Goal: Task Accomplishment & Management: Manage account settings

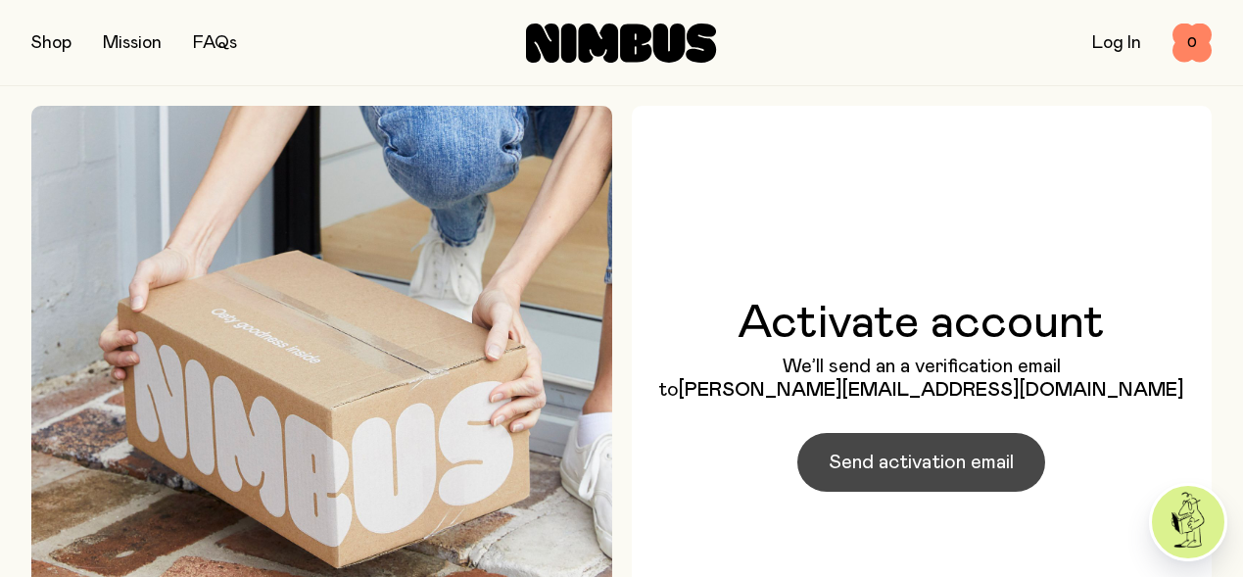
click at [912, 476] on span "Send activation email" at bounding box center [921, 462] width 185 height 27
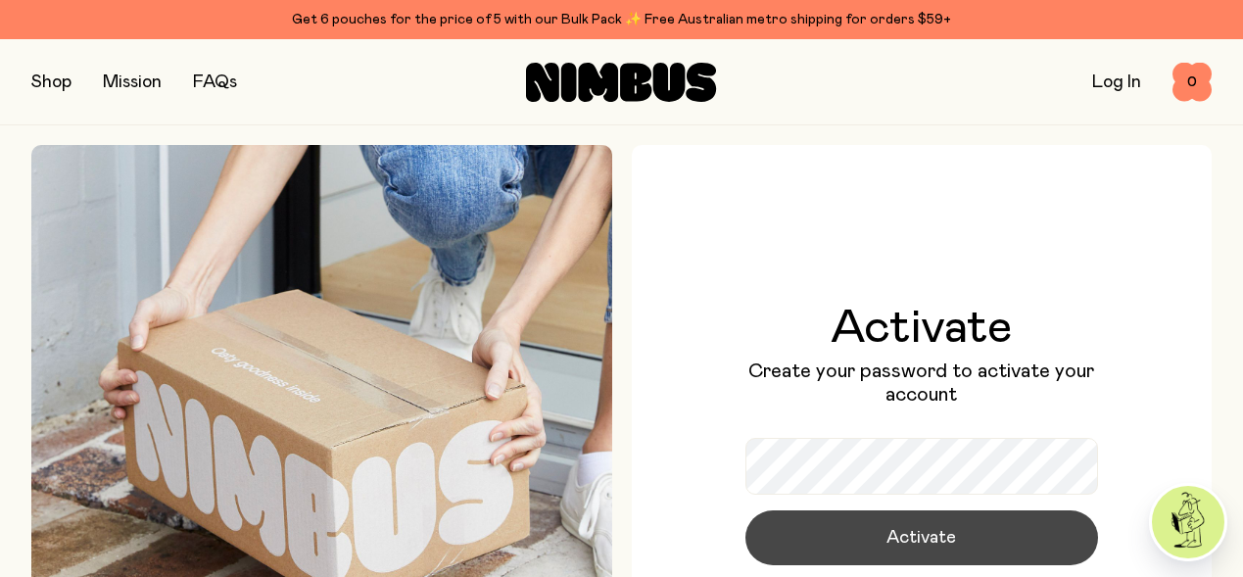
click at [939, 532] on span "Activate" at bounding box center [922, 537] width 70 height 27
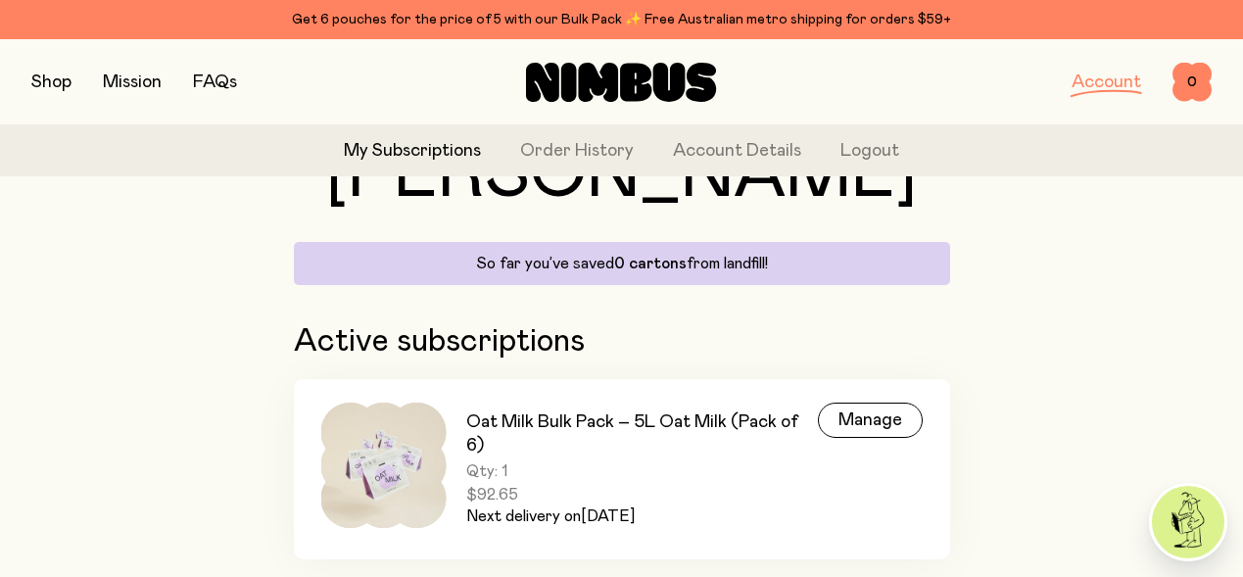
scroll to position [160, 0]
